Goal: Task Accomplishment & Management: Use online tool/utility

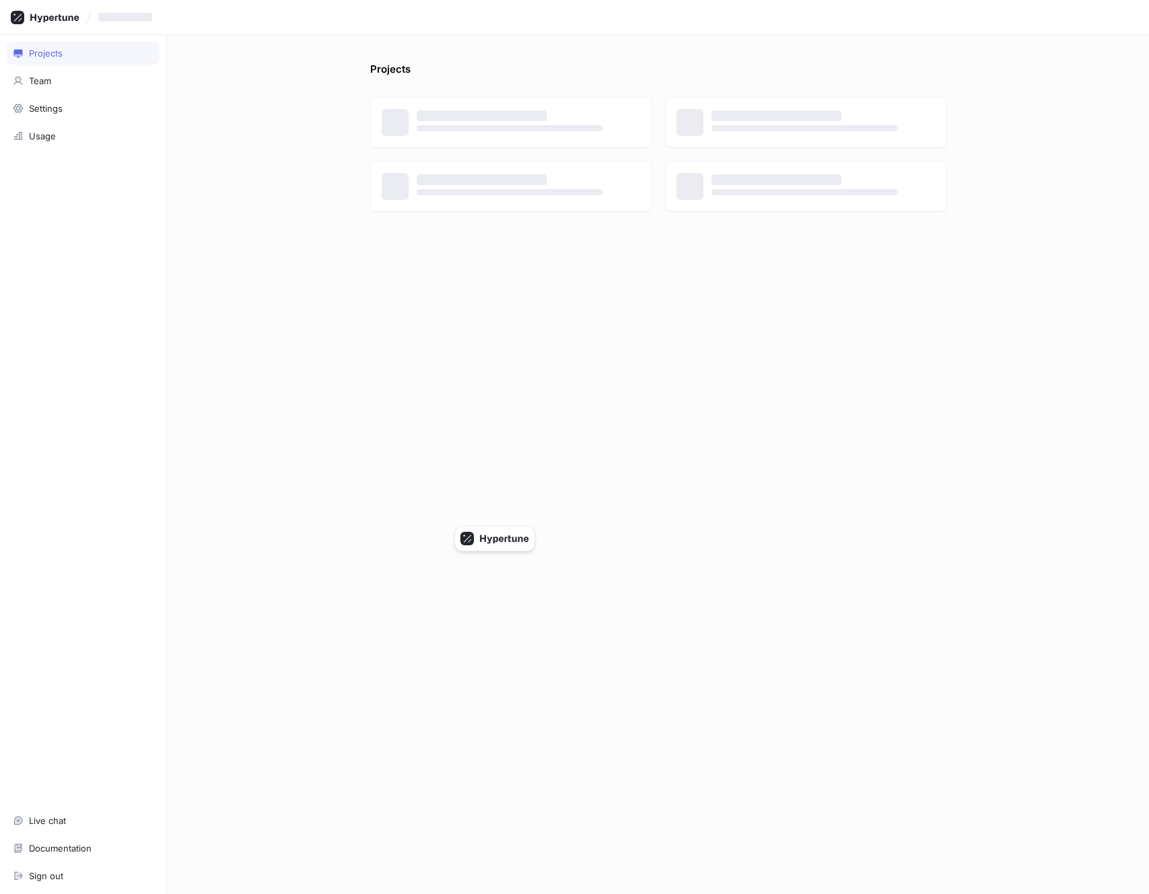
click at [273, 81] on div "Projects ‌ ‌ ‌ ‌ ‌ ‌ ‌ ‌" at bounding box center [658, 464] width 982 height 859
click at [426, 111] on p "hypertune-retool" at bounding box center [514, 115] width 195 height 13
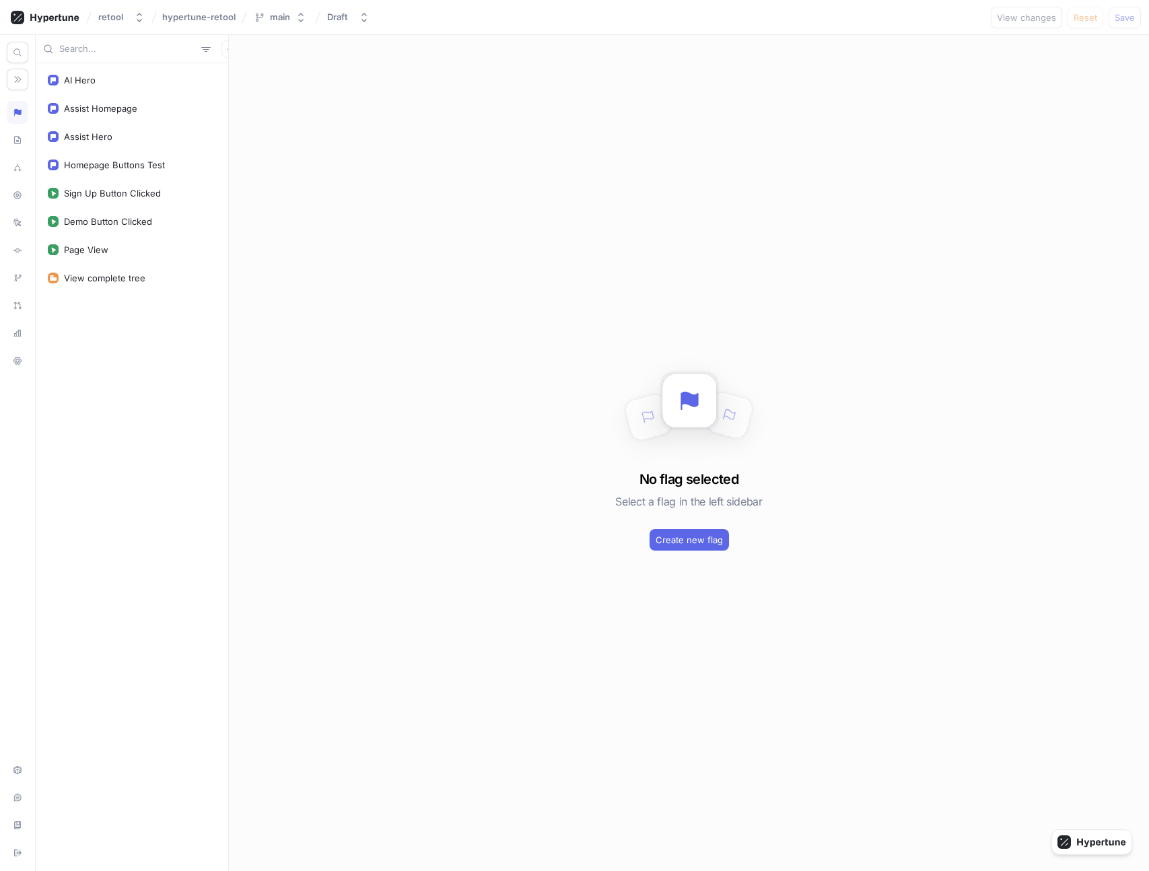
click at [5, 74] on div at bounding box center [18, 453] width 36 height 836
click at [15, 77] on icon "button" at bounding box center [18, 79] width 7 height 7
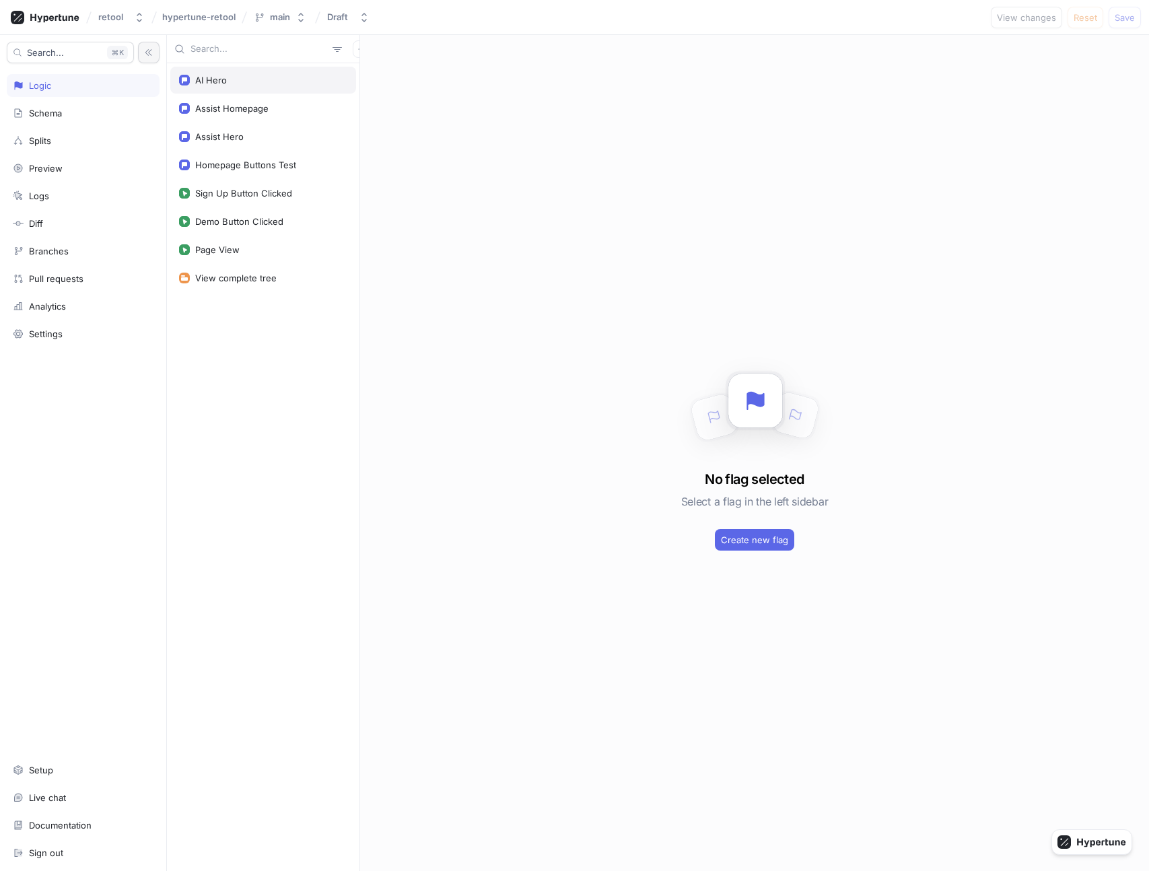
click at [271, 77] on div "AI Hero" at bounding box center [263, 80] width 168 height 11
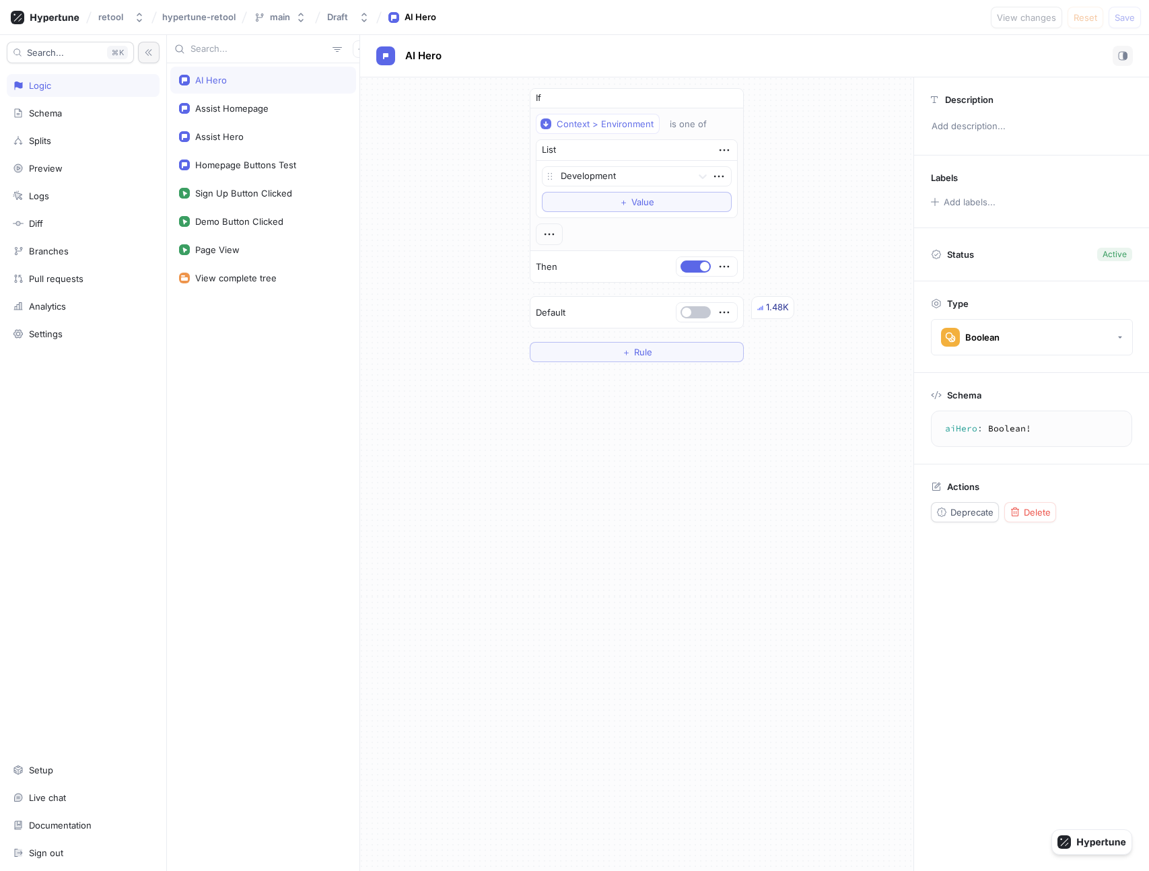
click at [256, 81] on div "AI Hero" at bounding box center [263, 80] width 168 height 11
click at [284, 155] on div "Homepage Buttons Test" at bounding box center [263, 164] width 186 height 27
type textarea "homepageButtonsTest: HomepageButtonsVariant!"
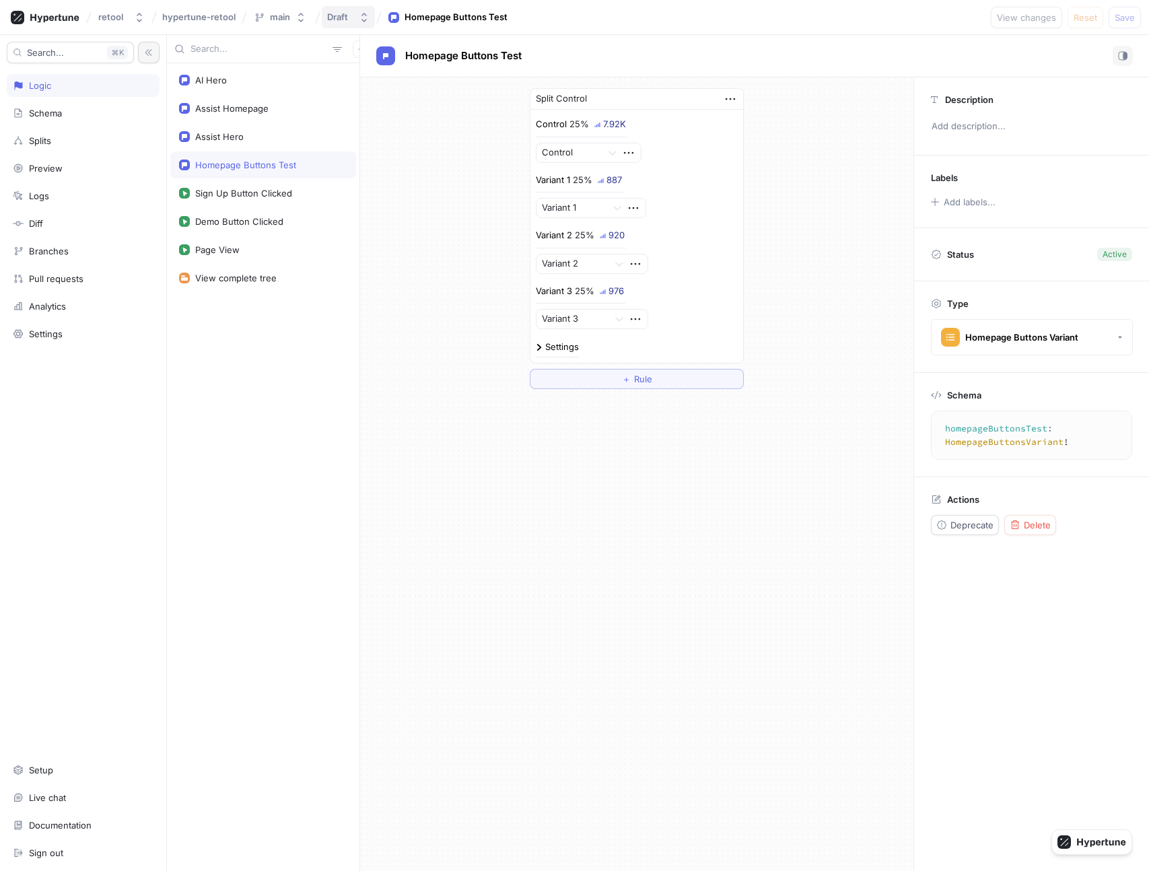
click at [323, 22] on button "Draft" at bounding box center [348, 17] width 53 height 22
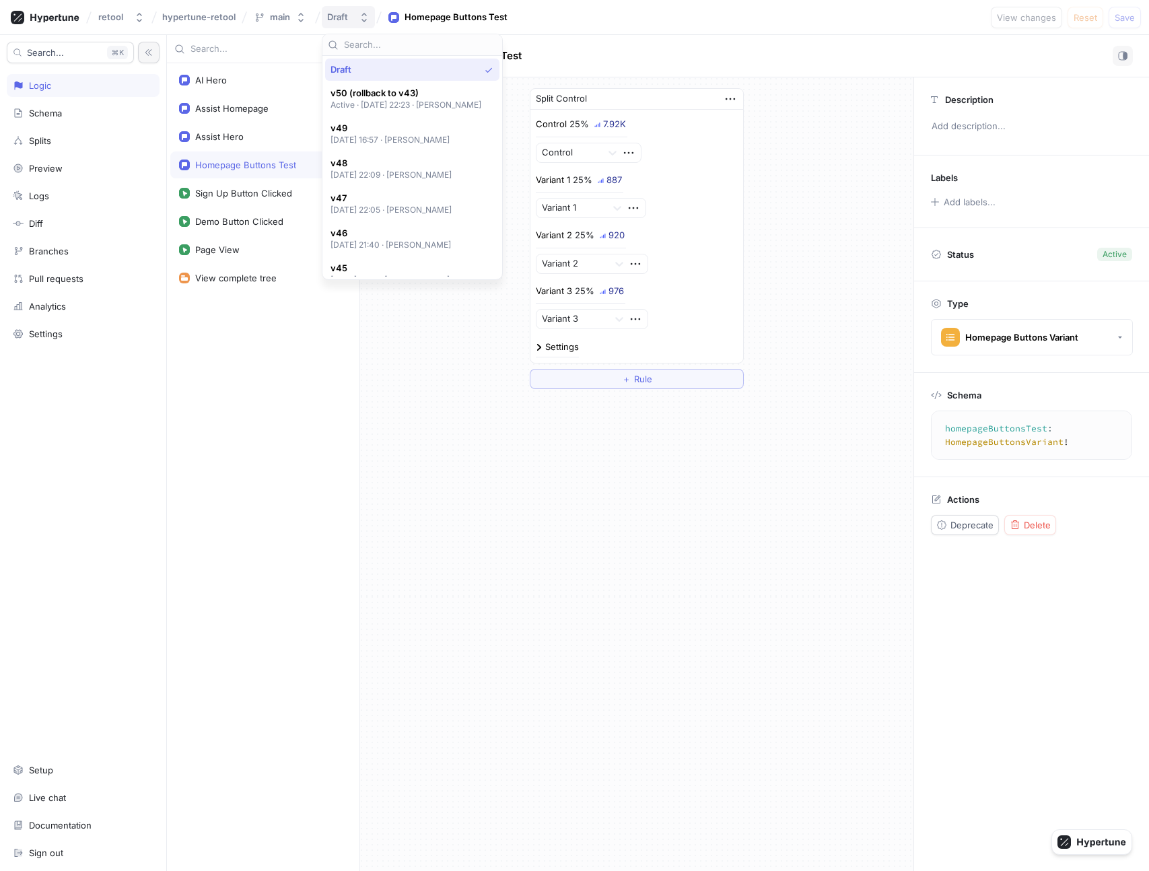
click at [345, 22] on div "Draft" at bounding box center [337, 16] width 21 height 11
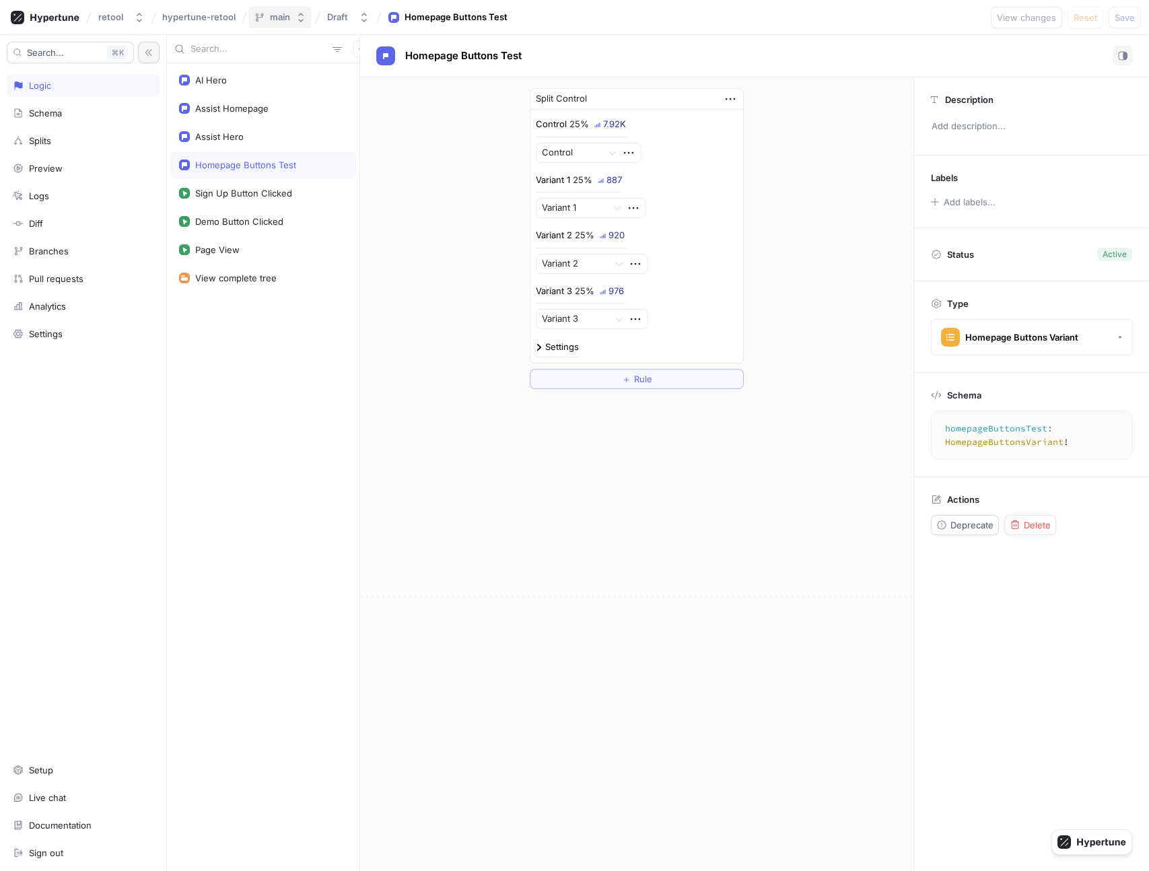
click at [296, 18] on icon "button" at bounding box center [300, 17] width 11 height 11
click at [810, 131] on div "Split Control Control 25% 7.93K Control Variant 1 25% 888 Variant 1 Variant 2 2…" at bounding box center [636, 238] width 553 height 322
click at [341, 18] on div "Draft" at bounding box center [337, 16] width 21 height 11
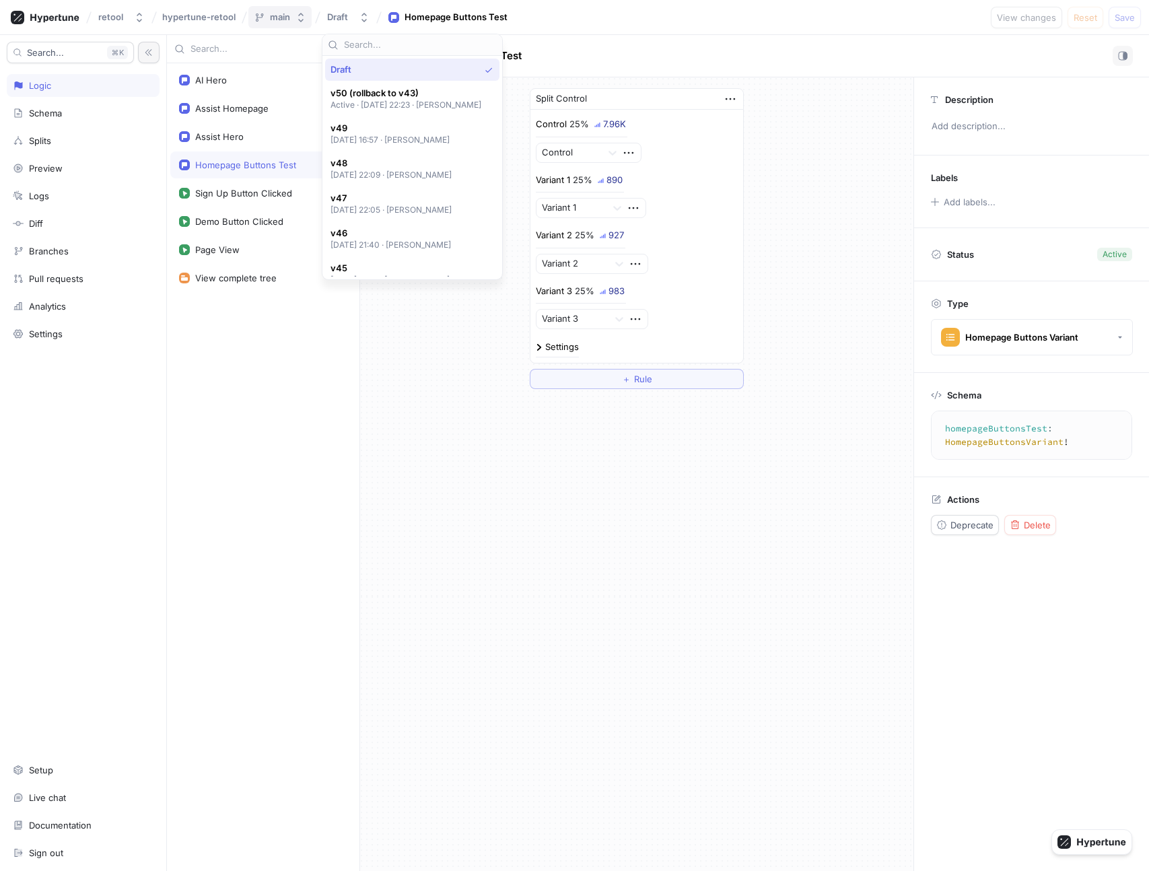
click at [293, 9] on button "main" at bounding box center [279, 17] width 63 height 22
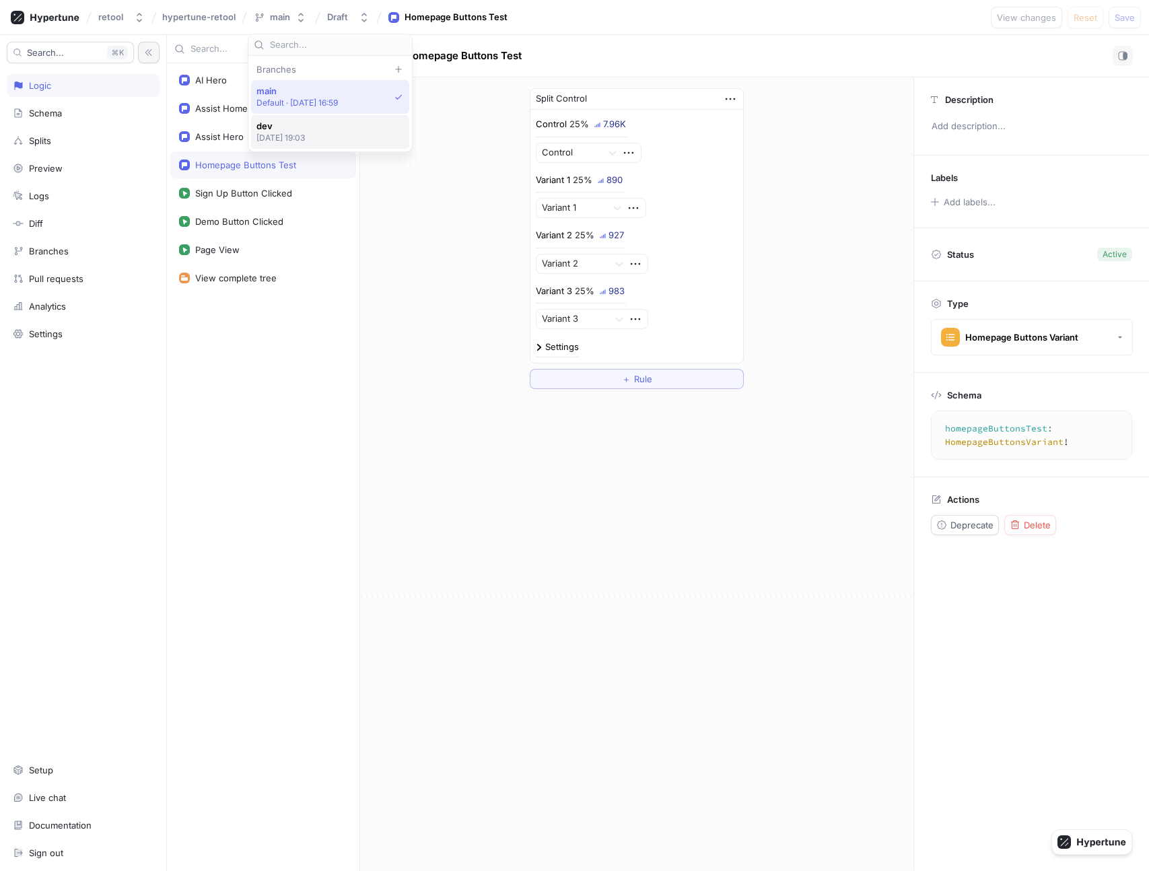
click at [295, 120] on span "dev" at bounding box center [280, 125] width 49 height 11
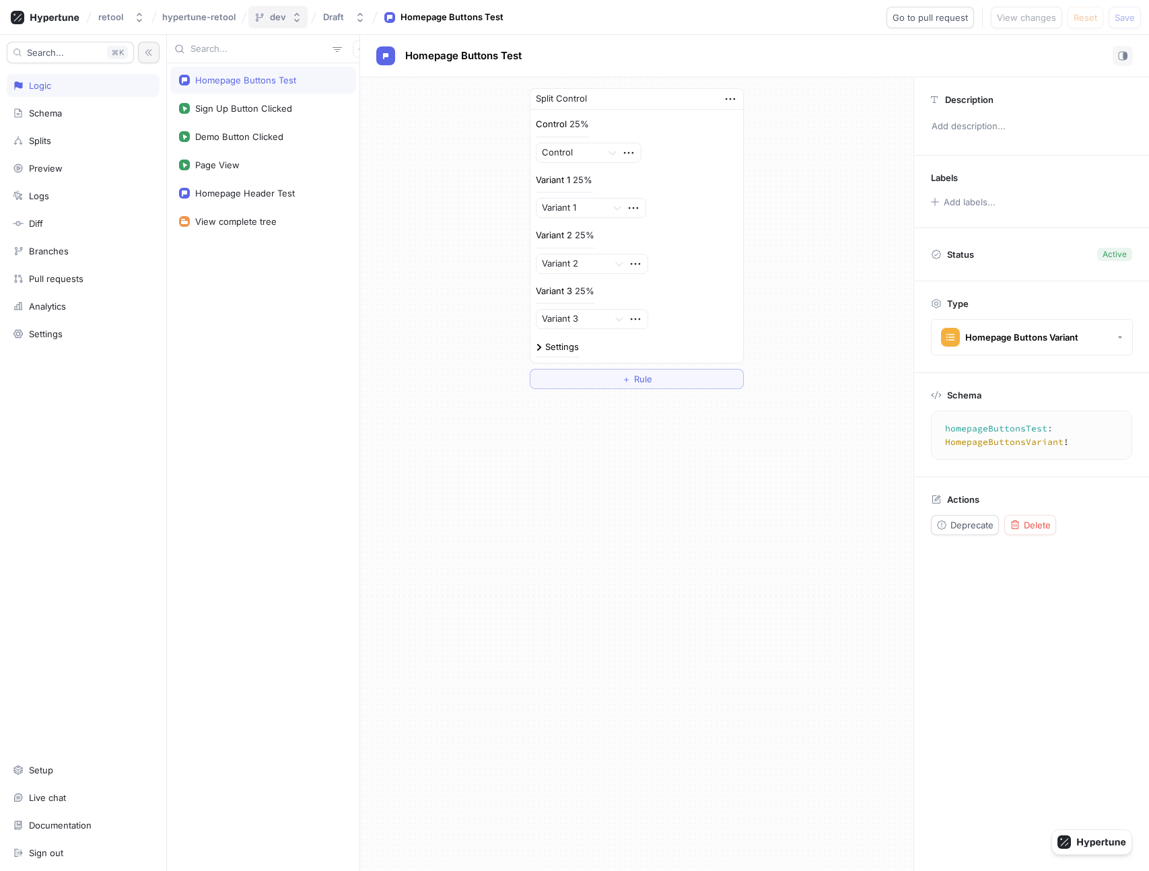
click at [293, 23] on button "dev" at bounding box center [277, 17] width 59 height 22
click at [314, 87] on span "main" at bounding box center [297, 90] width 82 height 11
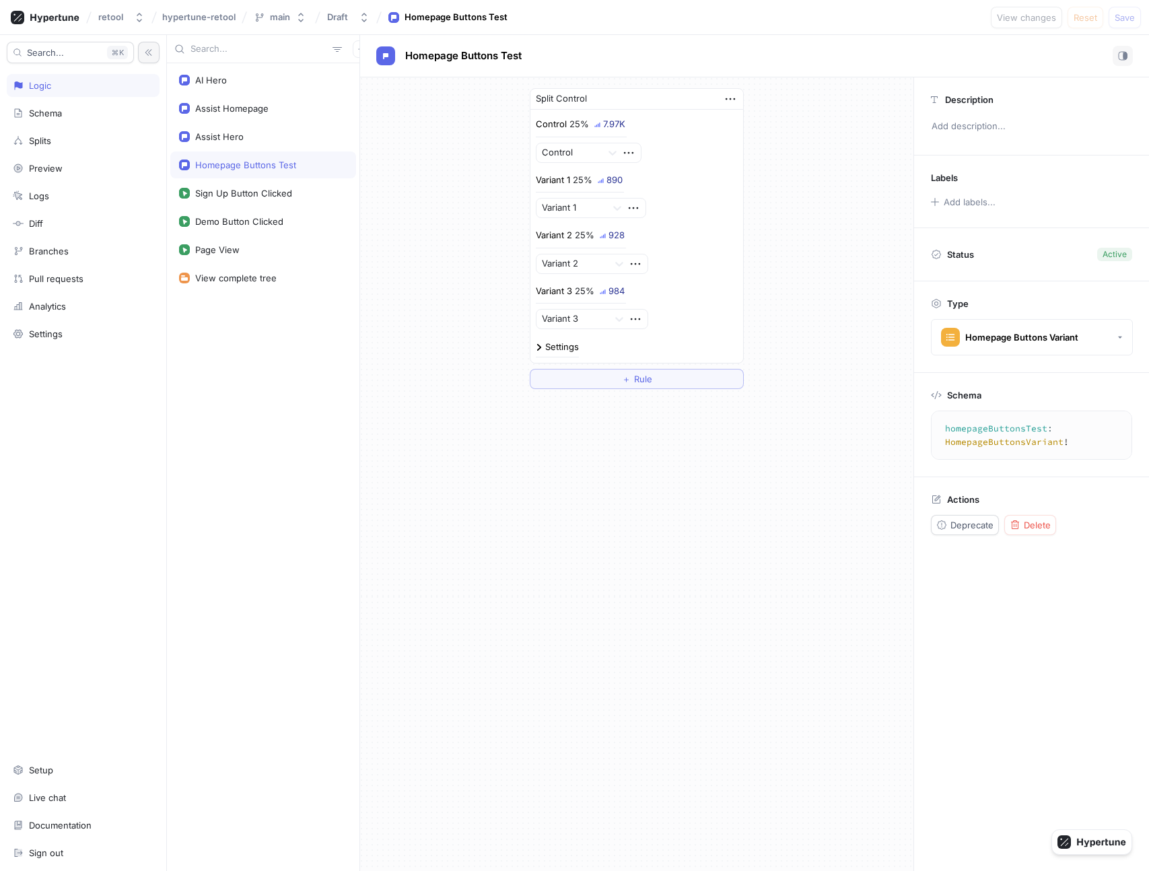
click at [279, 320] on div "AI Hero Assist Homepage Assist Hero Homepage Buttons Test Sign Up Button Clicke…" at bounding box center [263, 467] width 193 height 808
click at [345, 24] on button "Draft" at bounding box center [348, 17] width 53 height 22
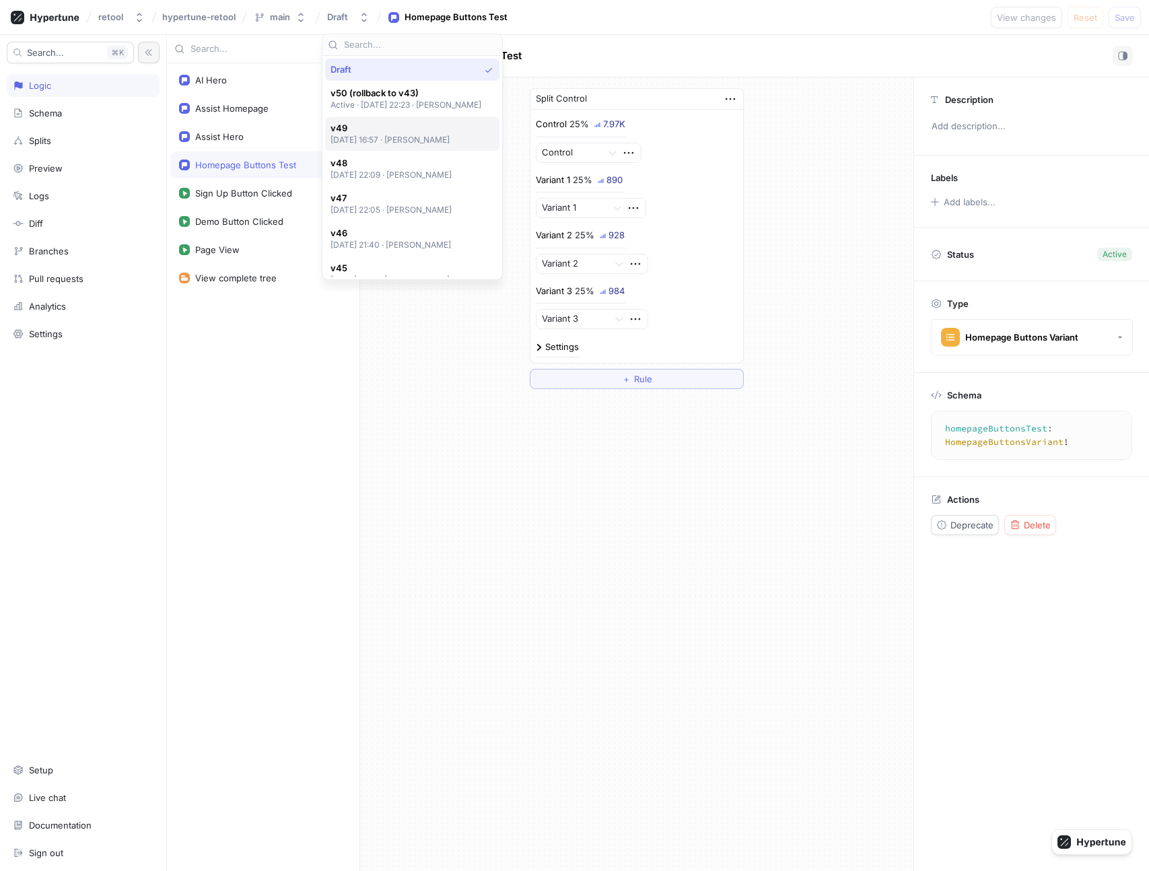
click at [390, 123] on span "v49" at bounding box center [390, 128] width 120 height 11
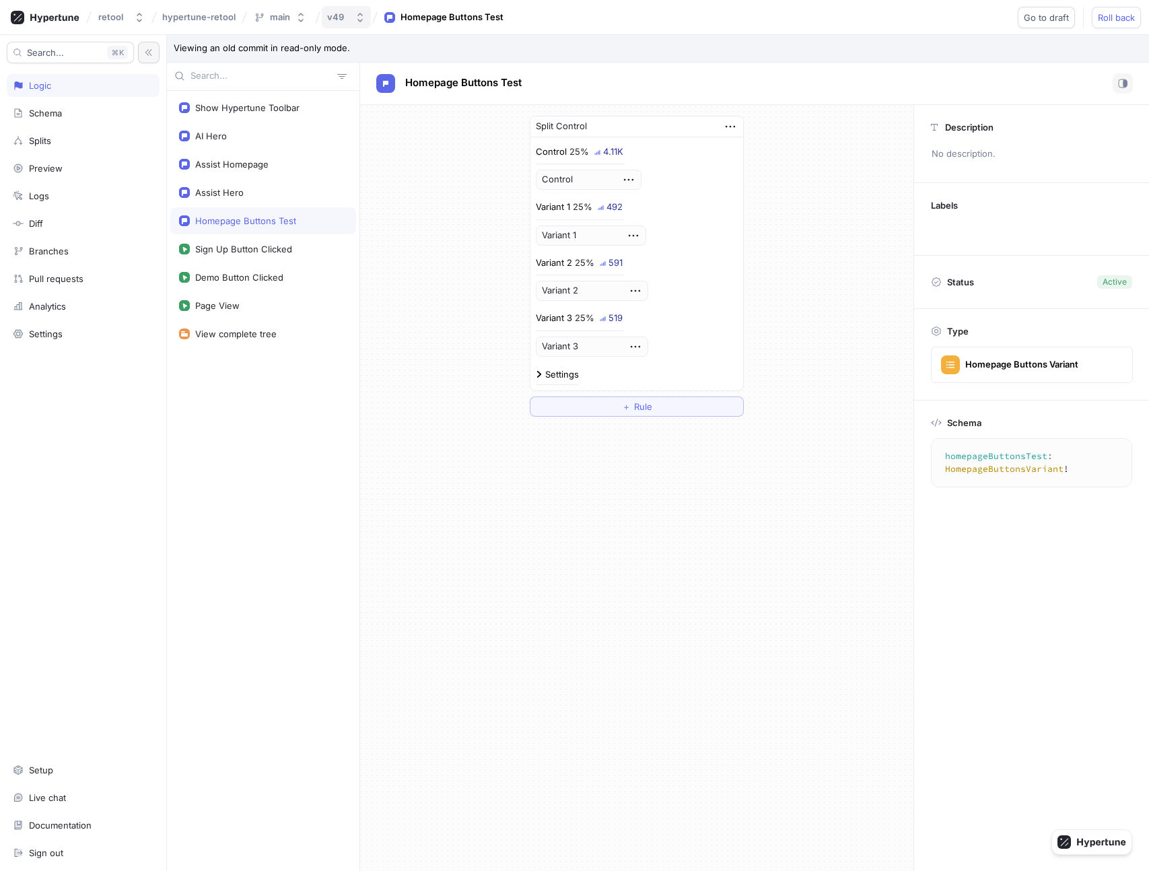
click at [355, 17] on icon "button" at bounding box center [360, 17] width 11 height 11
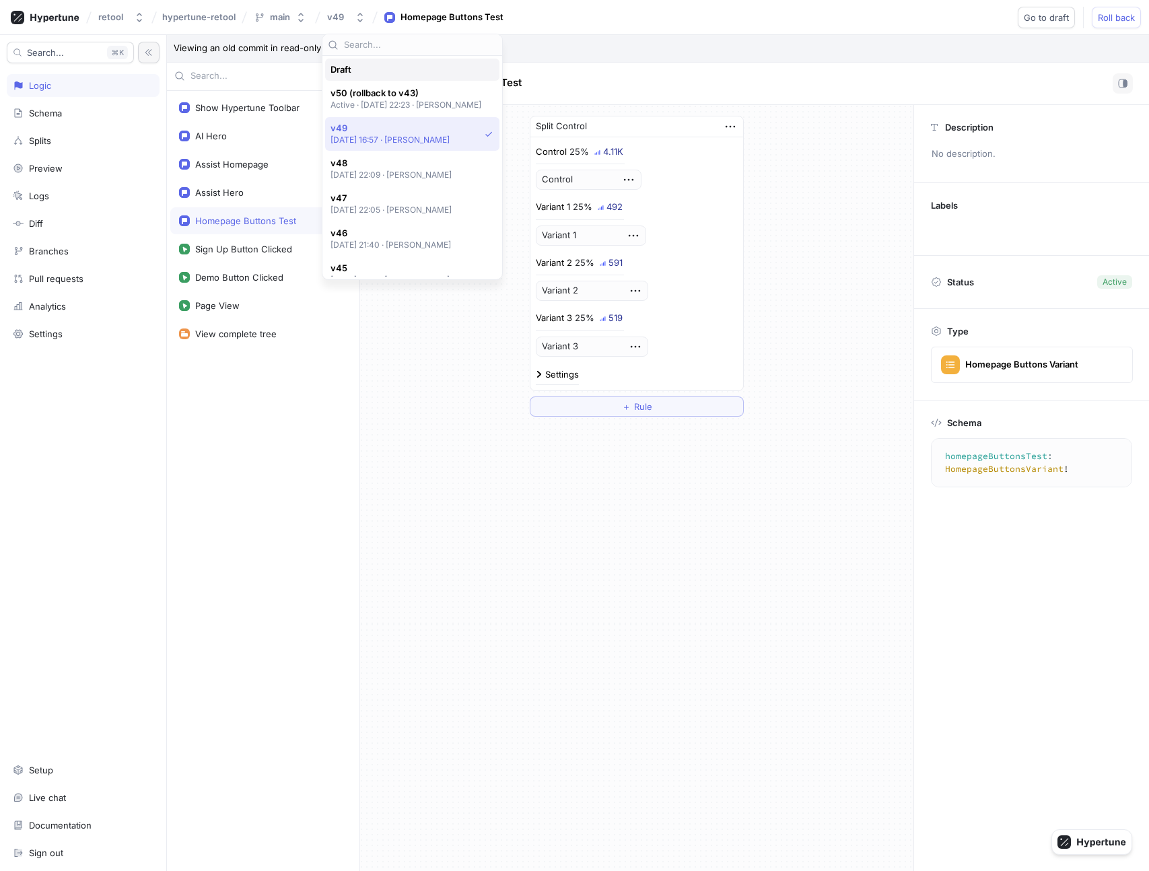
click at [374, 75] on div "Draft" at bounding box center [412, 70] width 174 height 22
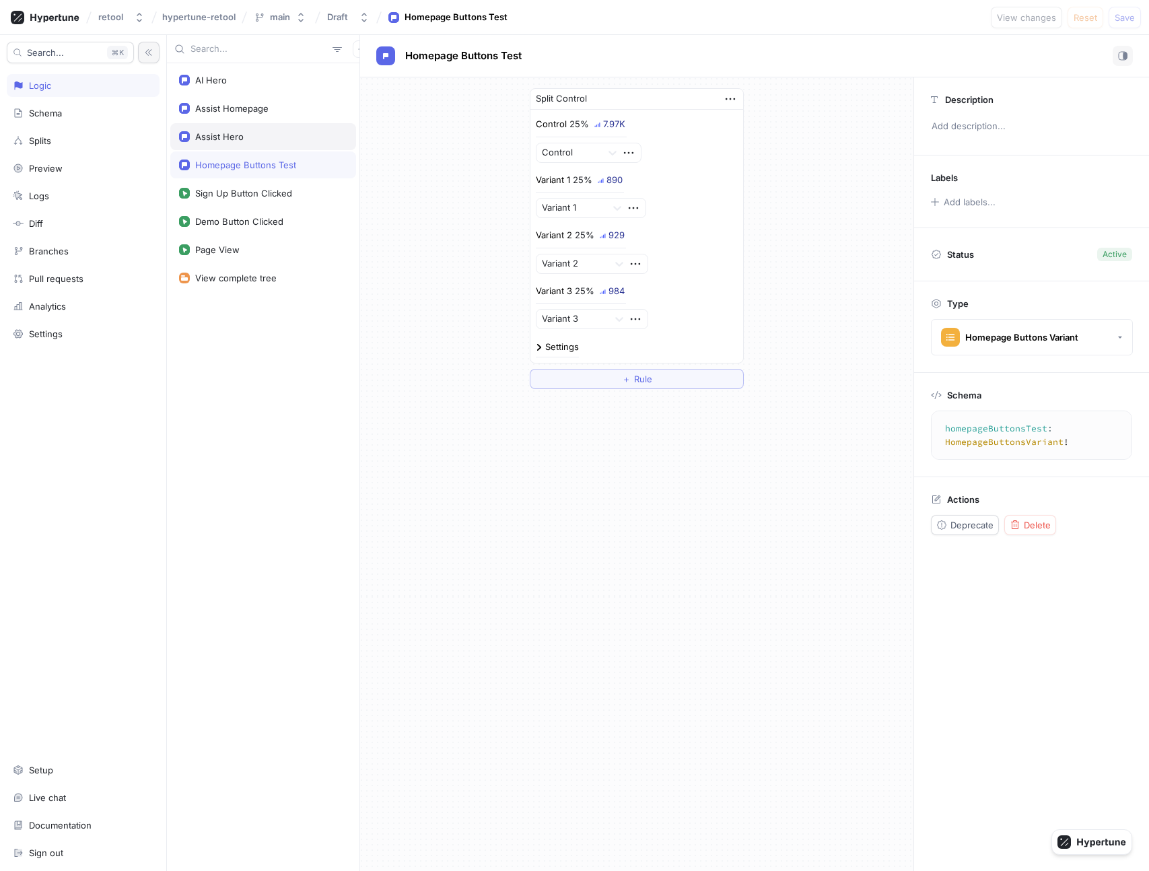
click at [295, 138] on div "Assist Hero" at bounding box center [263, 136] width 168 height 11
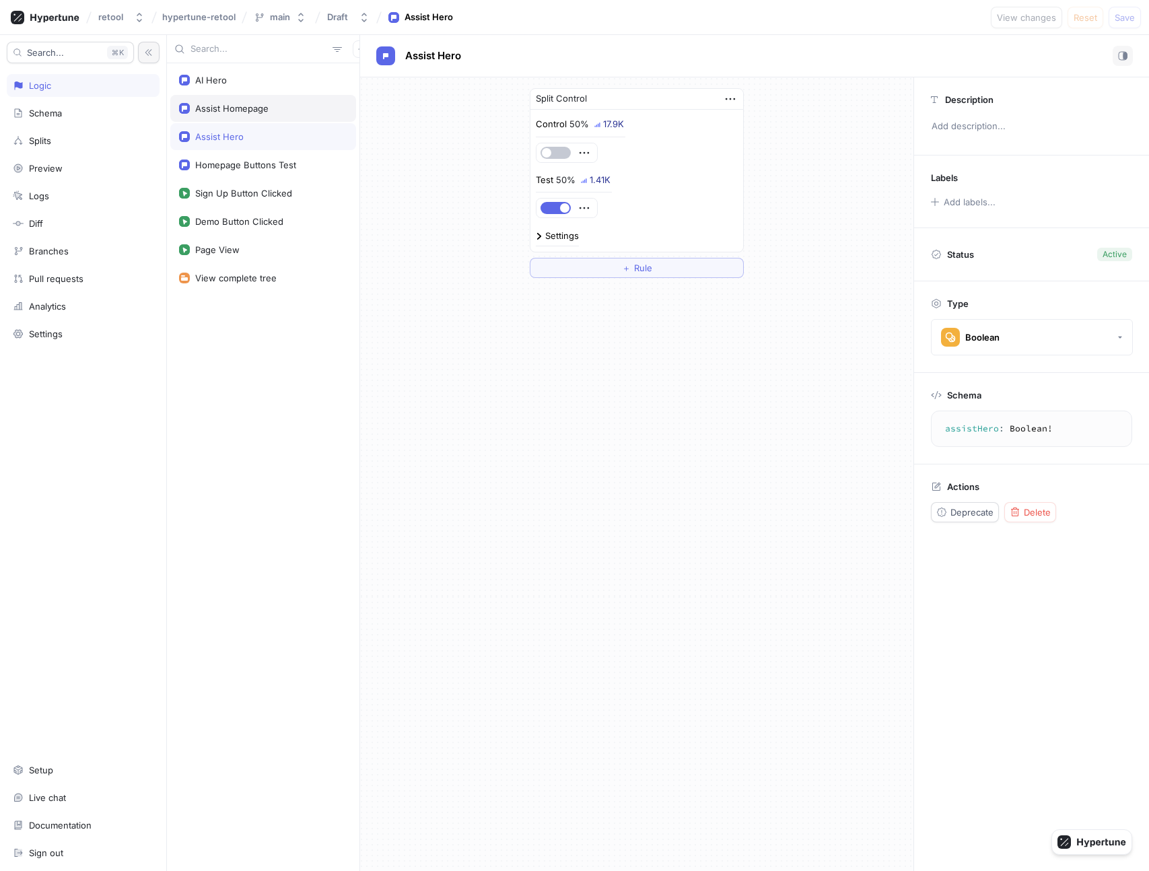
click at [297, 121] on div "Assist Homepage" at bounding box center [263, 108] width 186 height 27
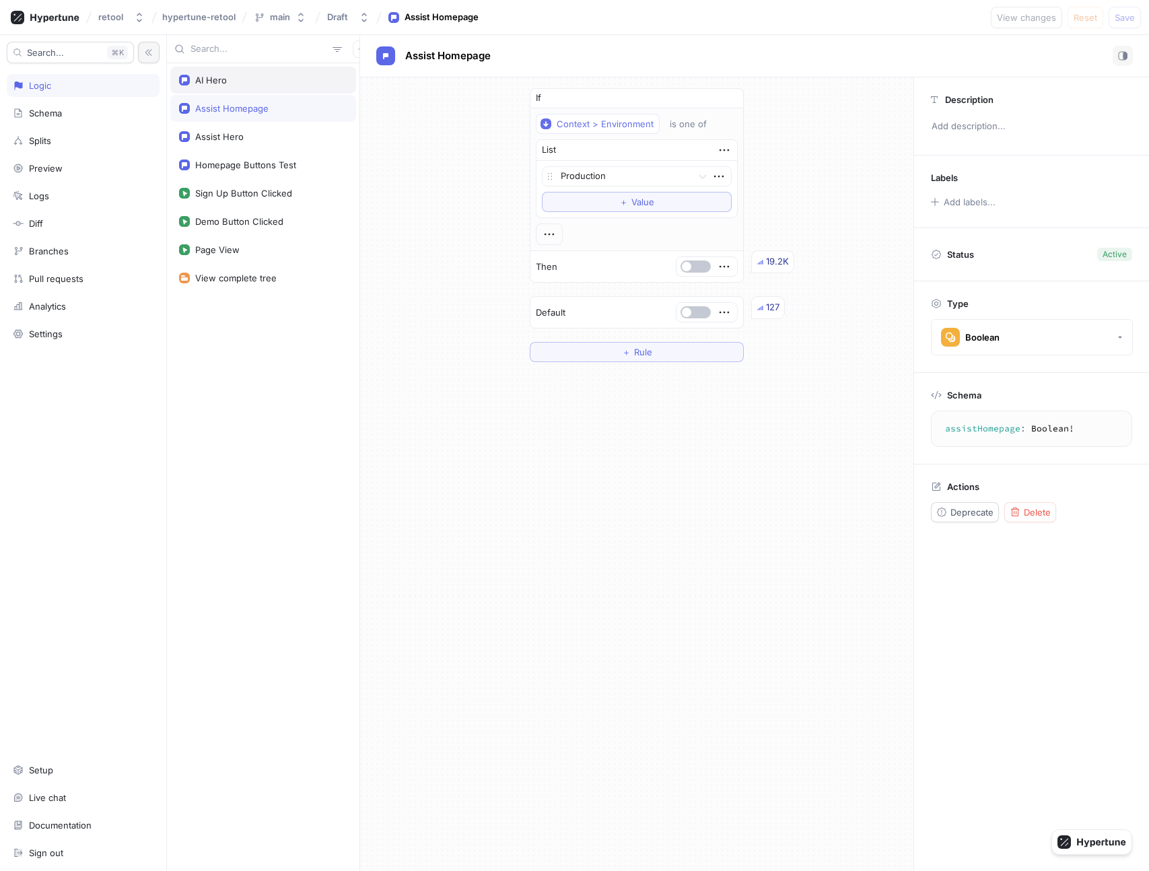
click at [285, 90] on div "AI Hero" at bounding box center [263, 80] width 186 height 27
type textarea "aiHero: Boolean!"
click at [346, 18] on div "Draft" at bounding box center [337, 16] width 21 height 11
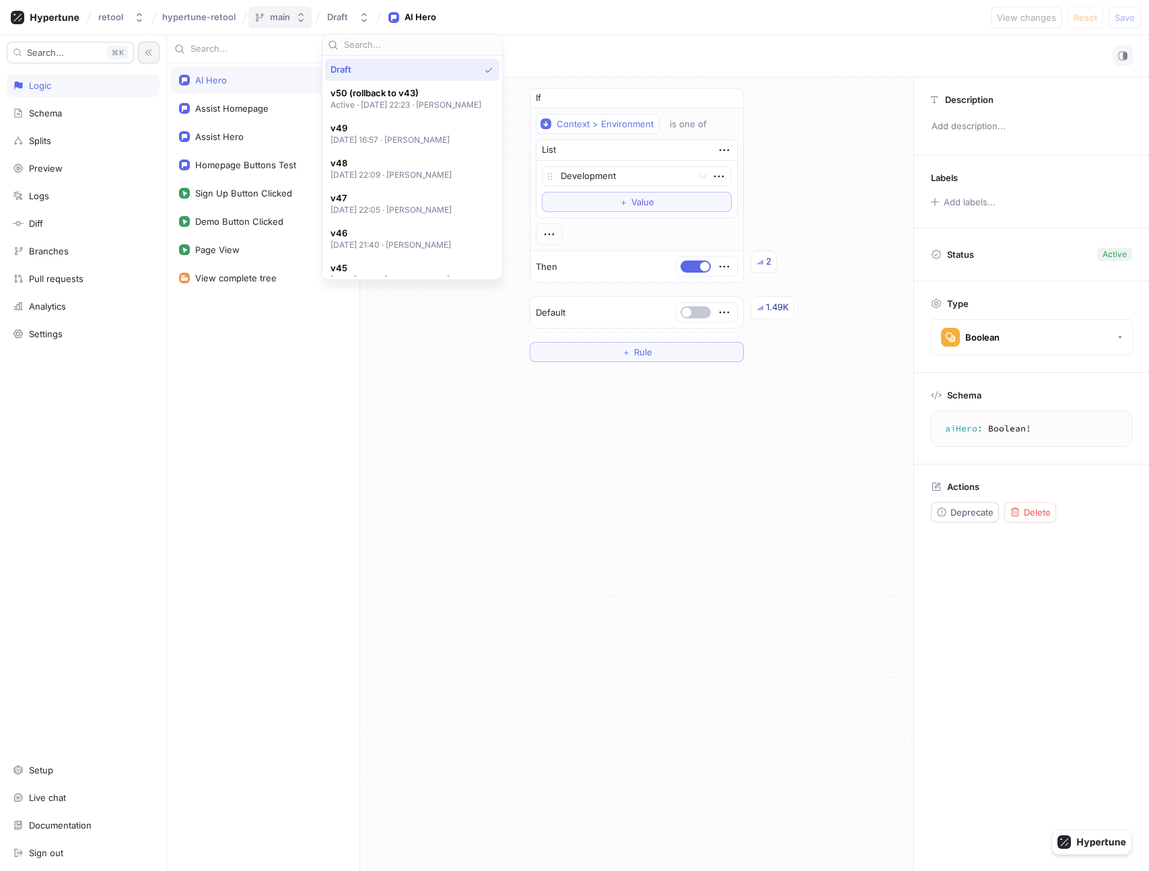
click at [291, 17] on button "main" at bounding box center [279, 17] width 63 height 22
